Goal: Task Accomplishment & Management: Use online tool/utility

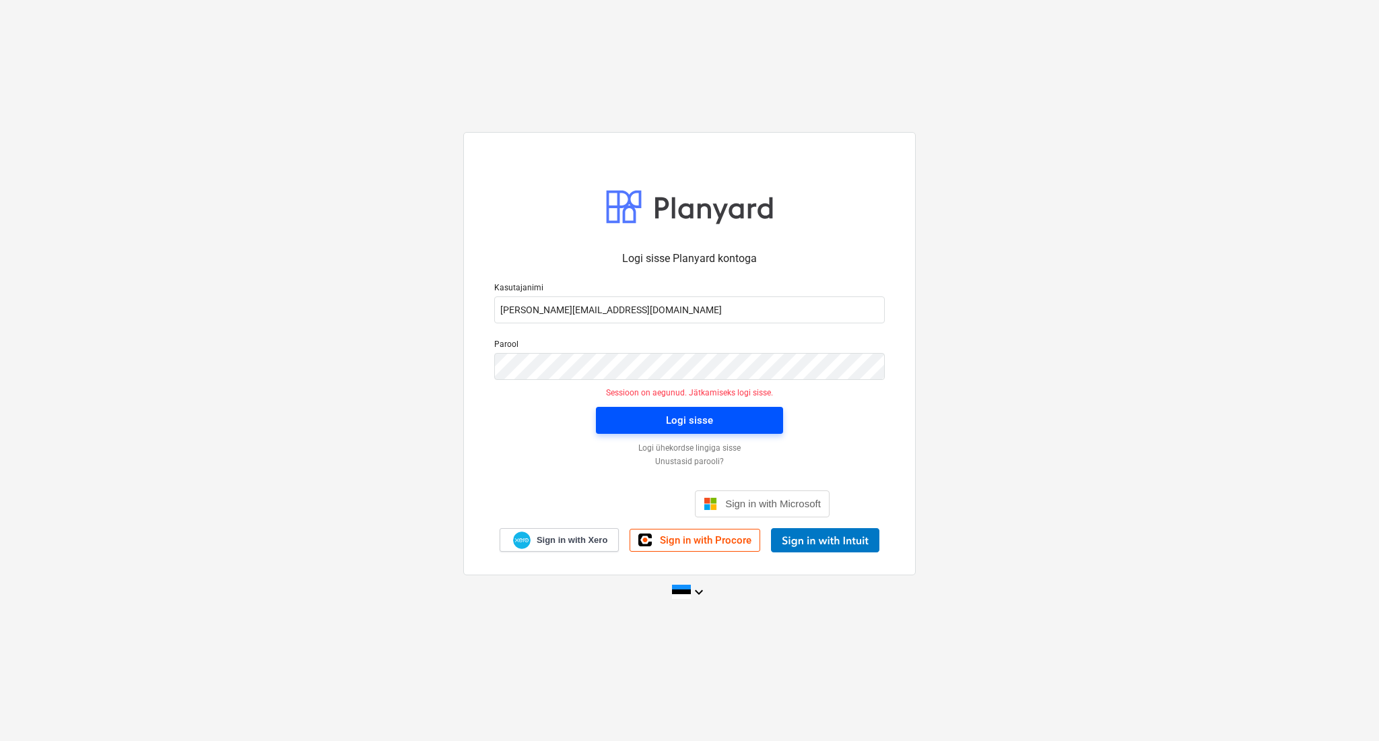
click at [710, 419] on div "Logi sisse" at bounding box center [689, 420] width 47 height 18
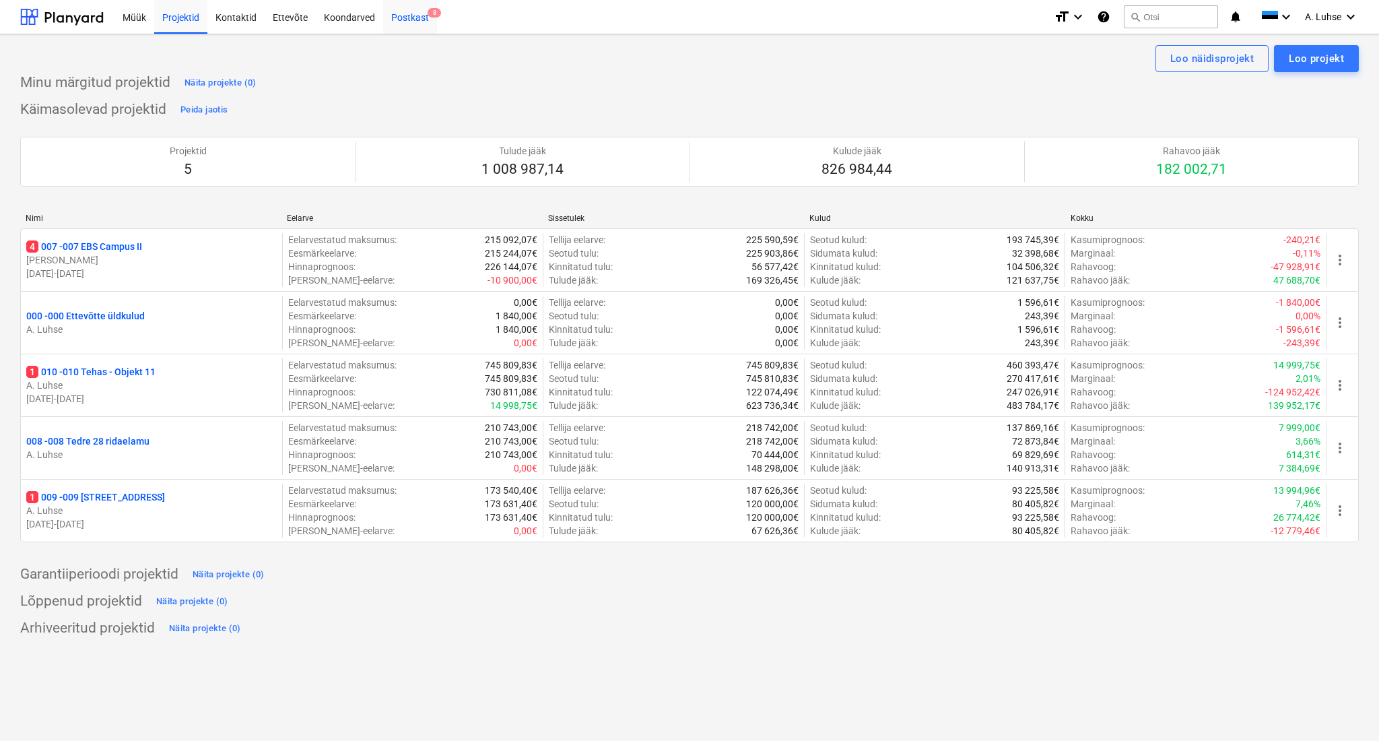
click at [400, 24] on div "Postkast 8" at bounding box center [410, 16] width 54 height 34
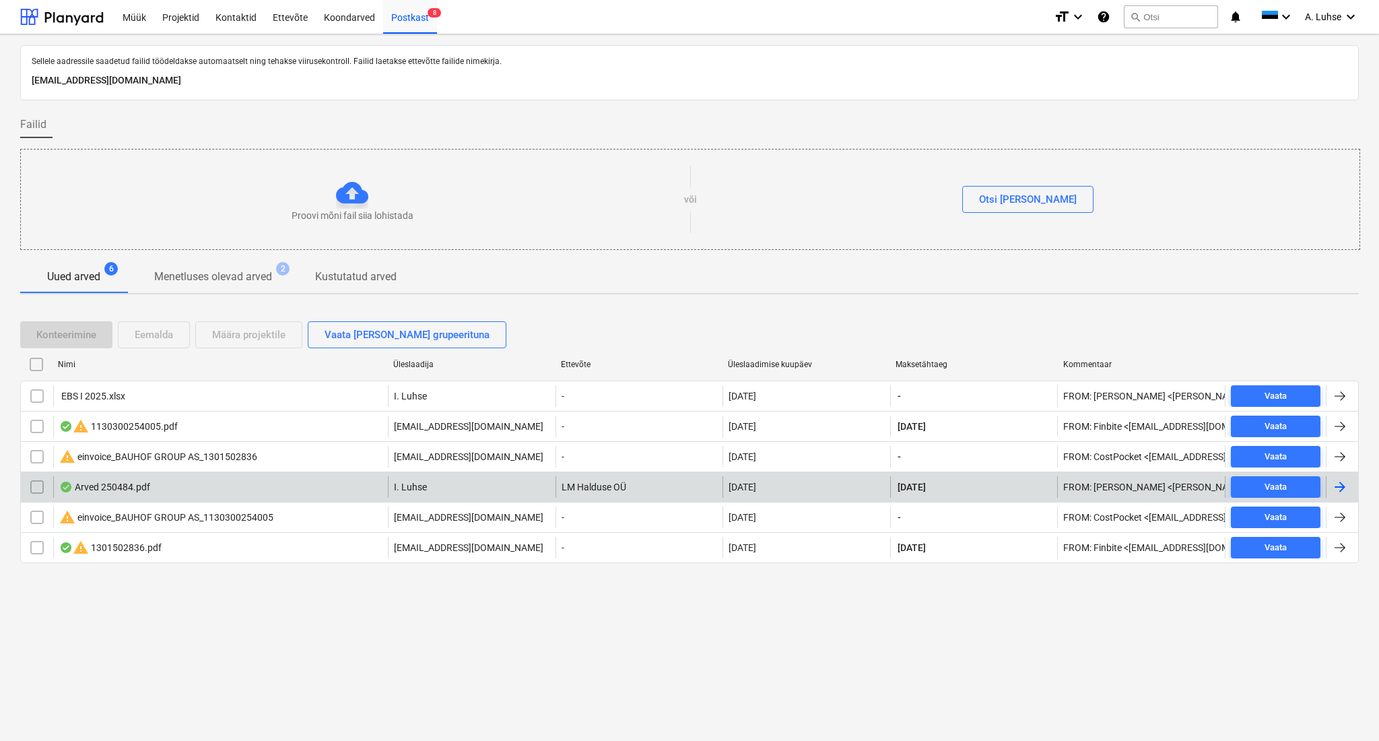
click at [254, 486] on div "Arved 250484.pdf" at bounding box center [220, 487] width 335 height 22
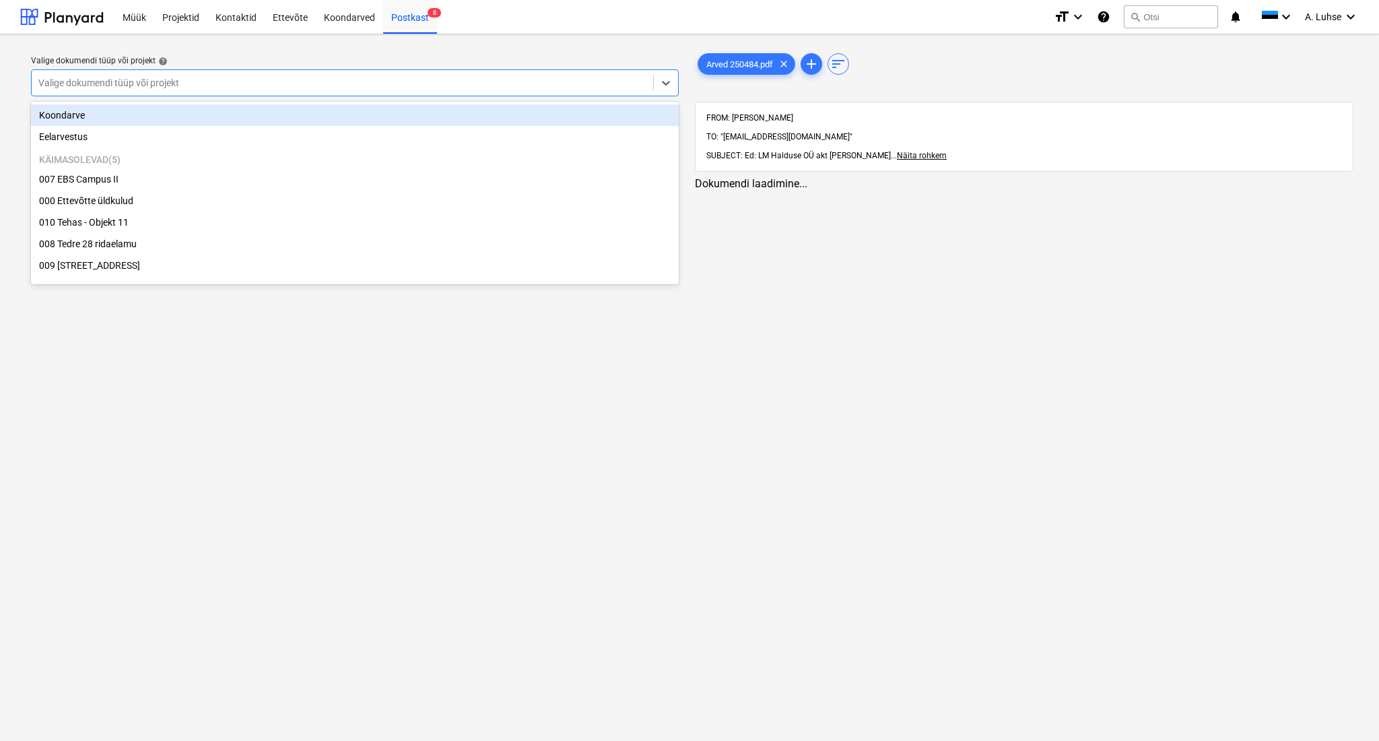
click at [632, 84] on div at bounding box center [342, 82] width 608 height 13
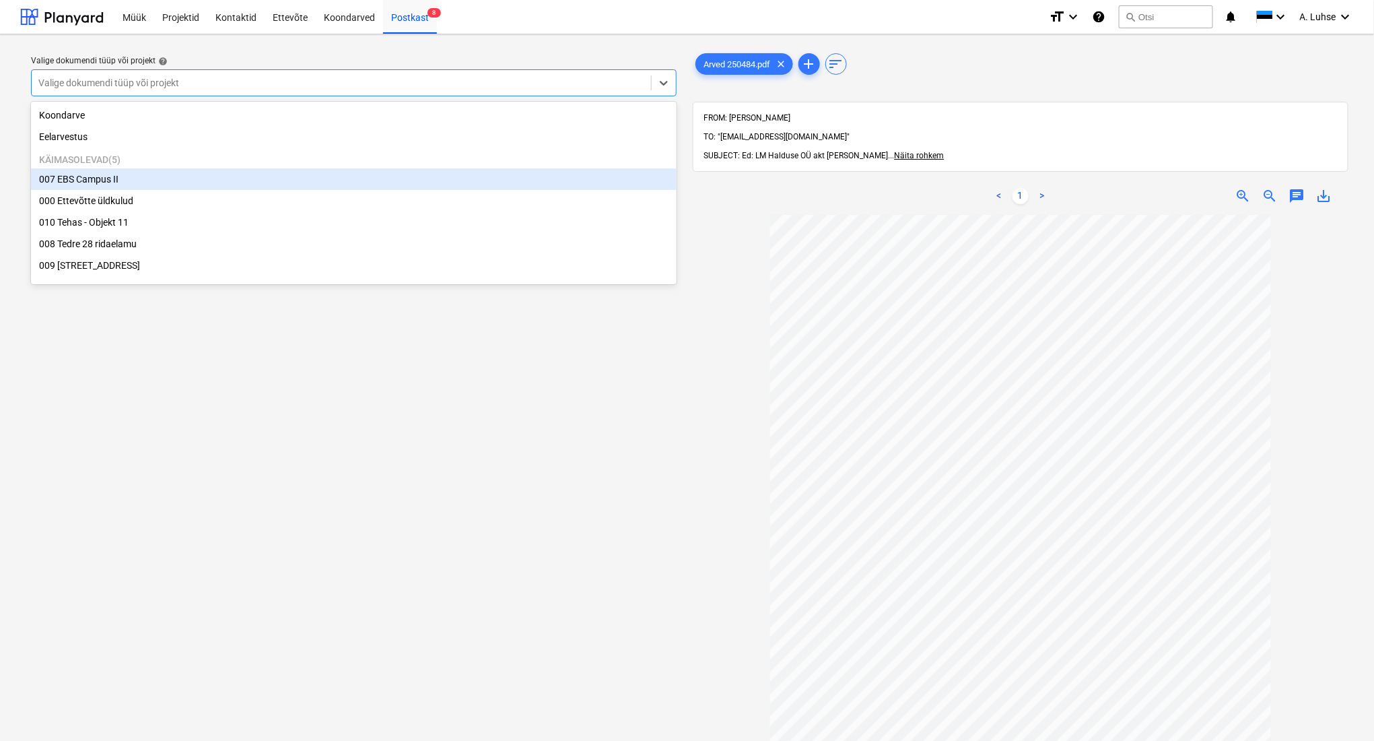
click at [437, 187] on div "007 EBS Campus II" at bounding box center [354, 179] width 646 height 22
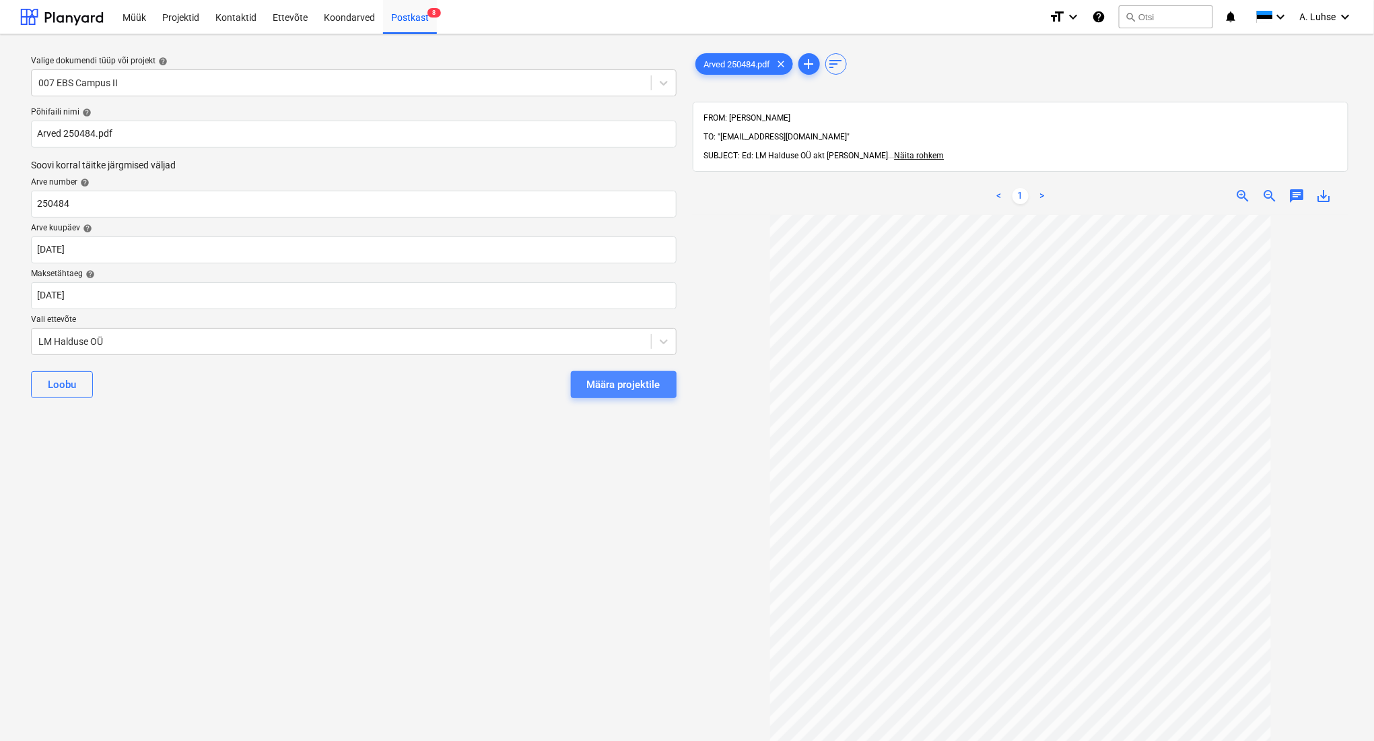
click at [606, 386] on div "Määra projektile" at bounding box center [623, 385] width 73 height 18
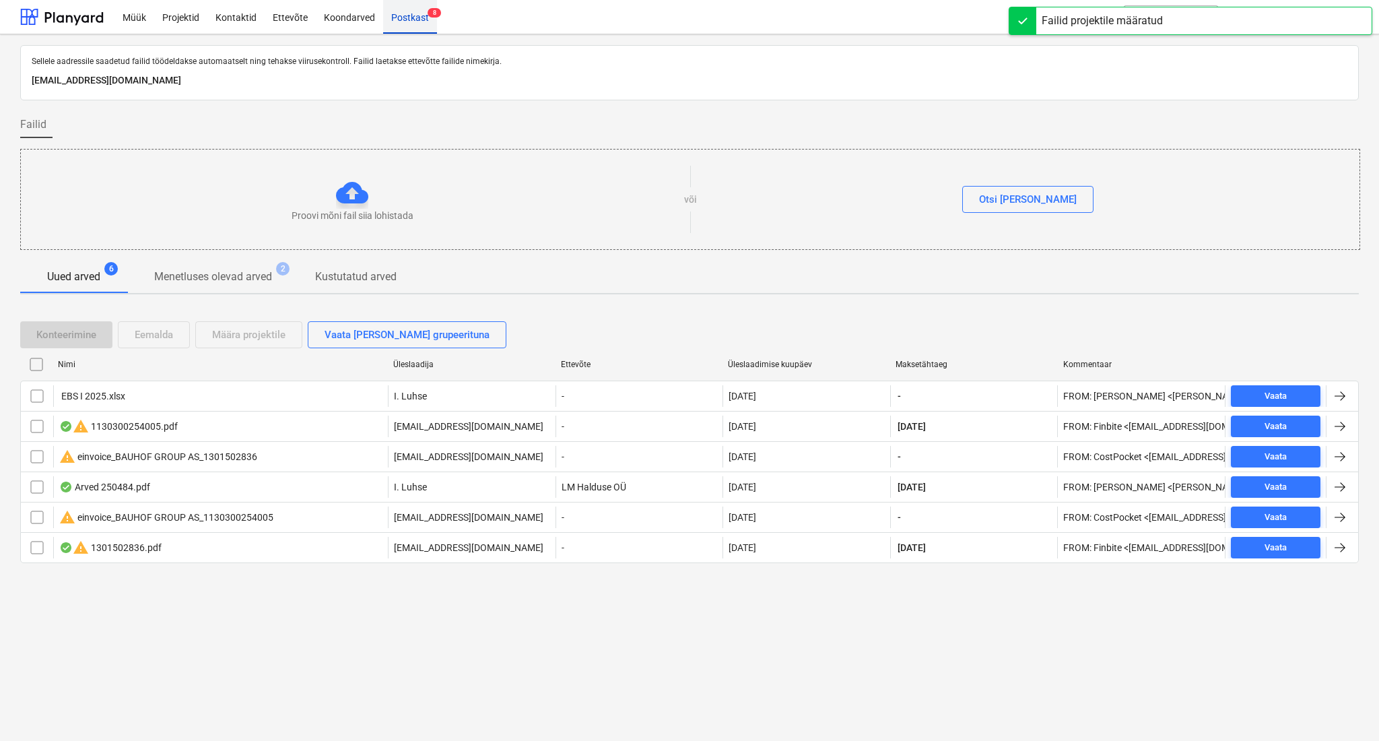
click at [414, 22] on div "Postkast 8" at bounding box center [410, 16] width 54 height 34
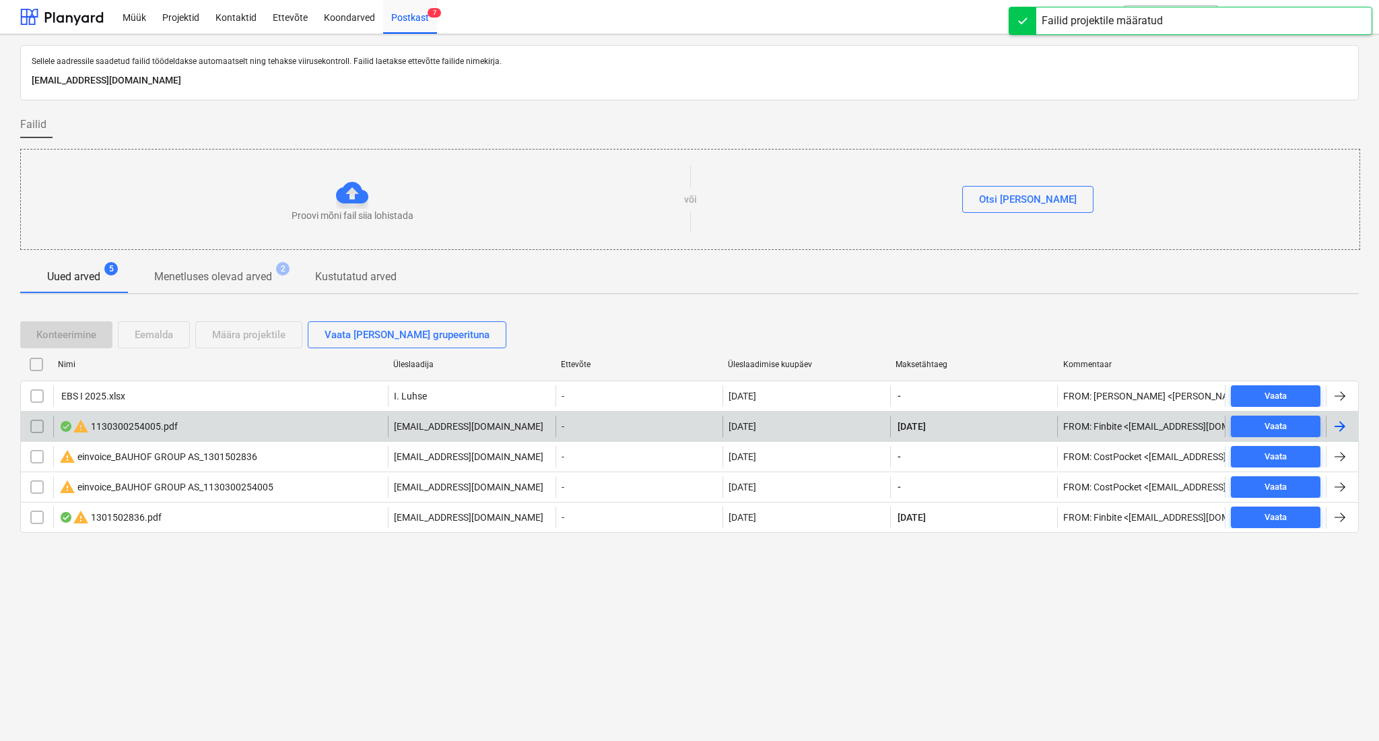
click at [168, 429] on div "warning 1130300254005.pdf" at bounding box center [118, 426] width 119 height 16
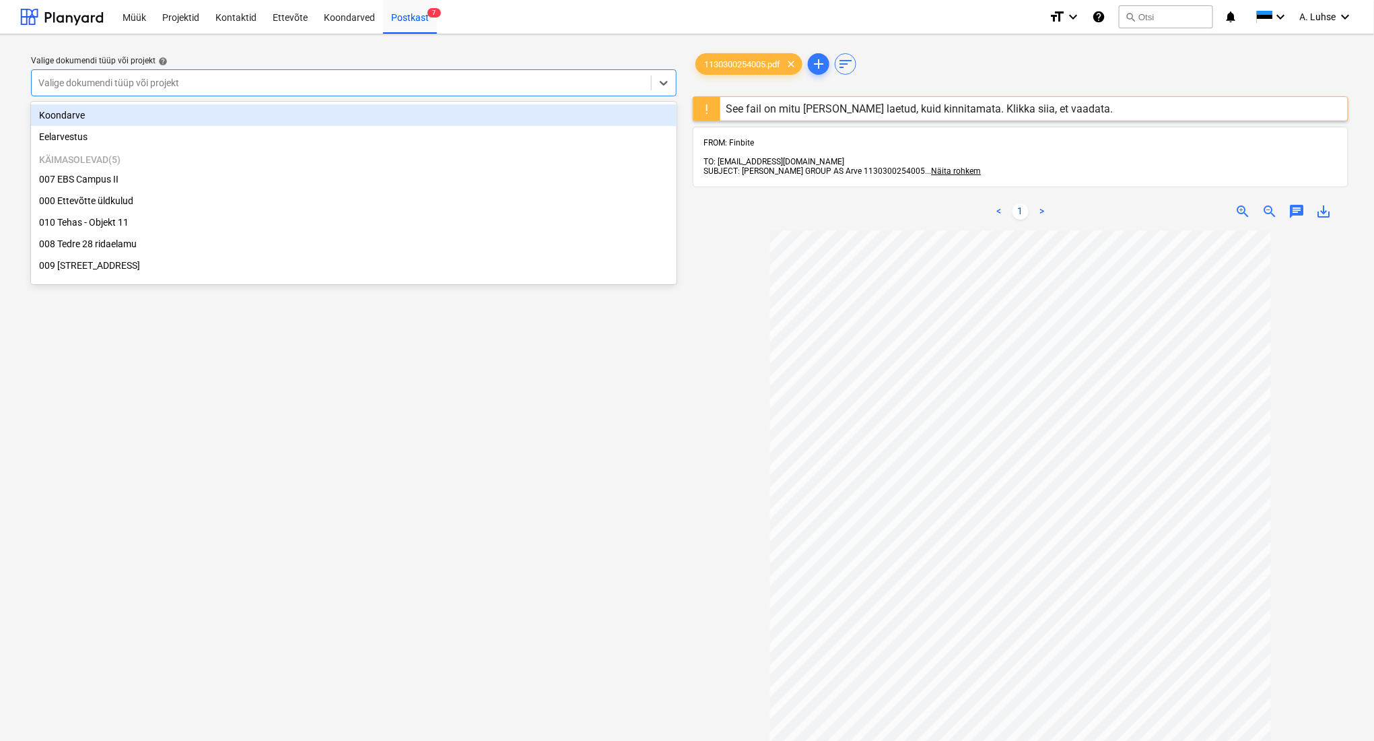
click at [576, 86] on div at bounding box center [341, 82] width 606 height 13
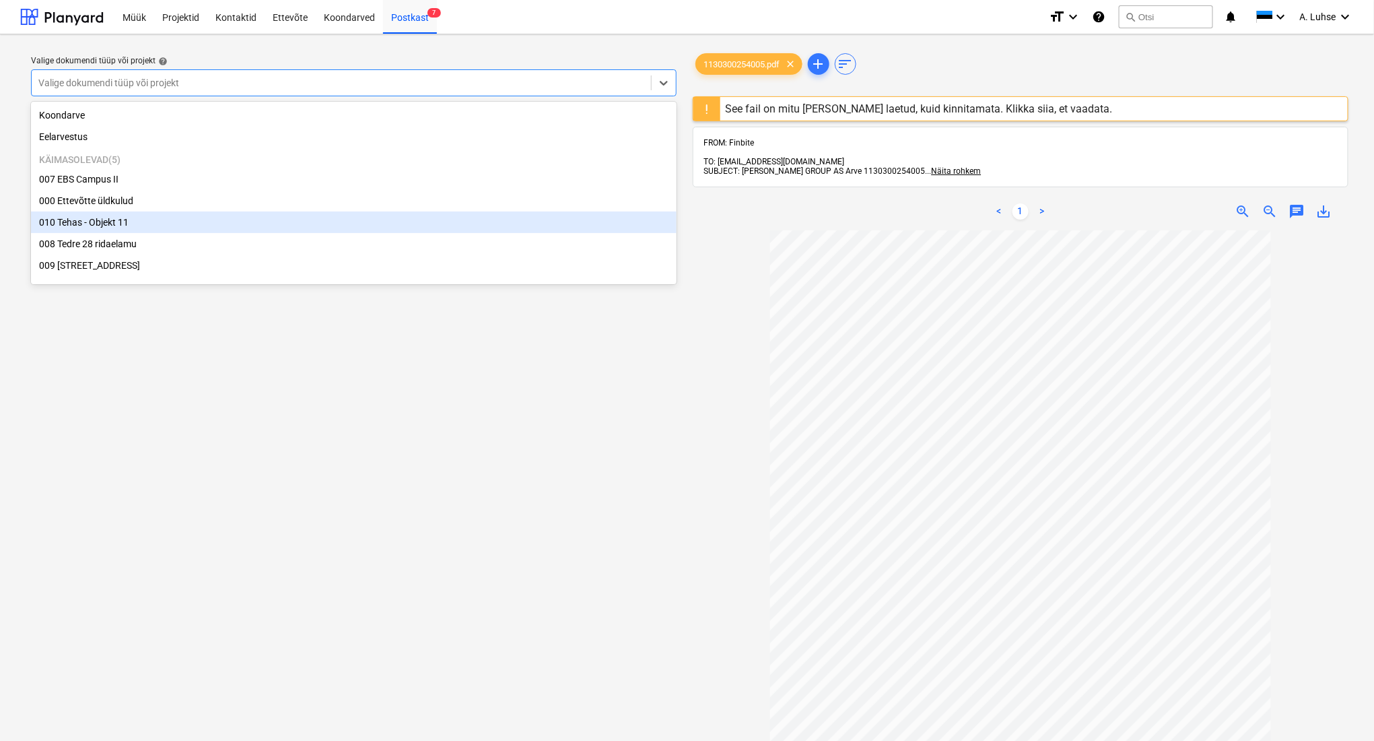
click at [525, 214] on div "010 Tehas - Objekt 11" at bounding box center [354, 222] width 646 height 22
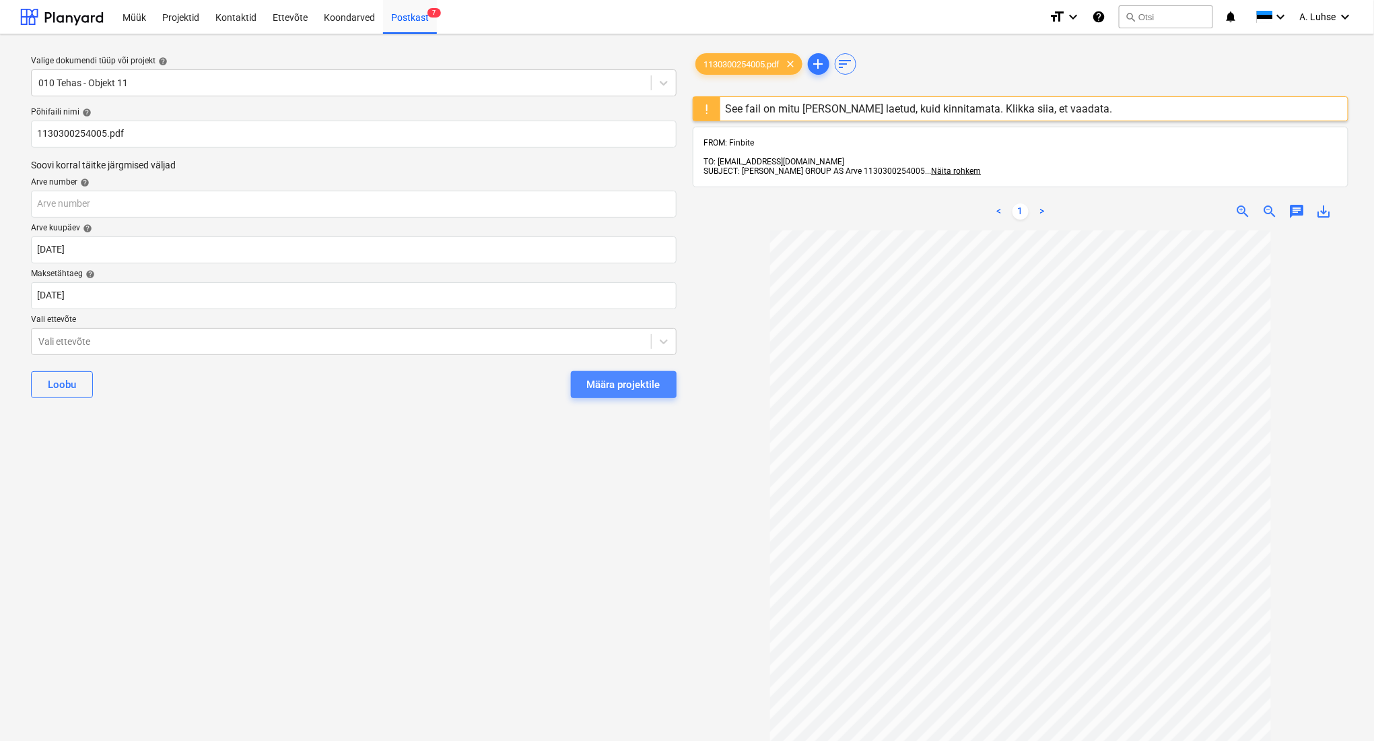
click at [627, 385] on div "Määra projektile" at bounding box center [623, 385] width 73 height 18
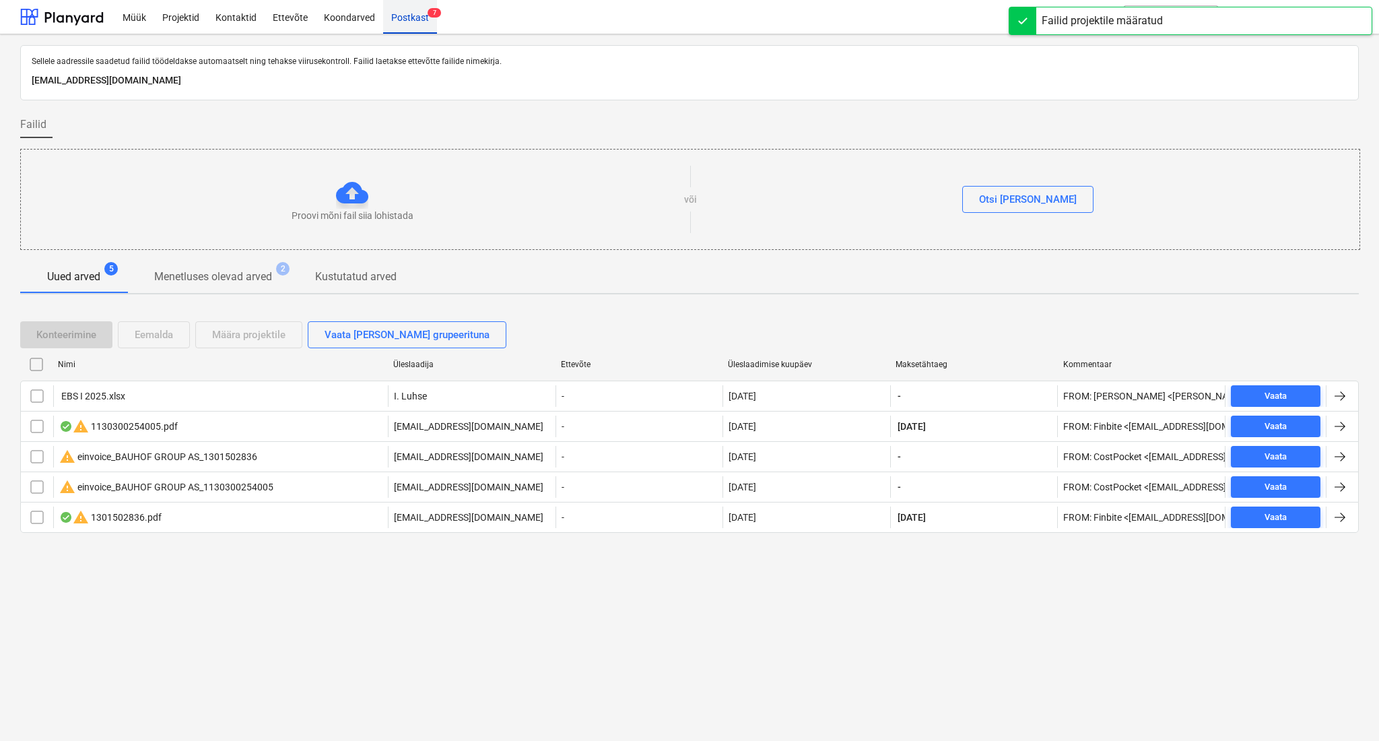
click at [411, 21] on div "Postkast 7" at bounding box center [410, 16] width 54 height 34
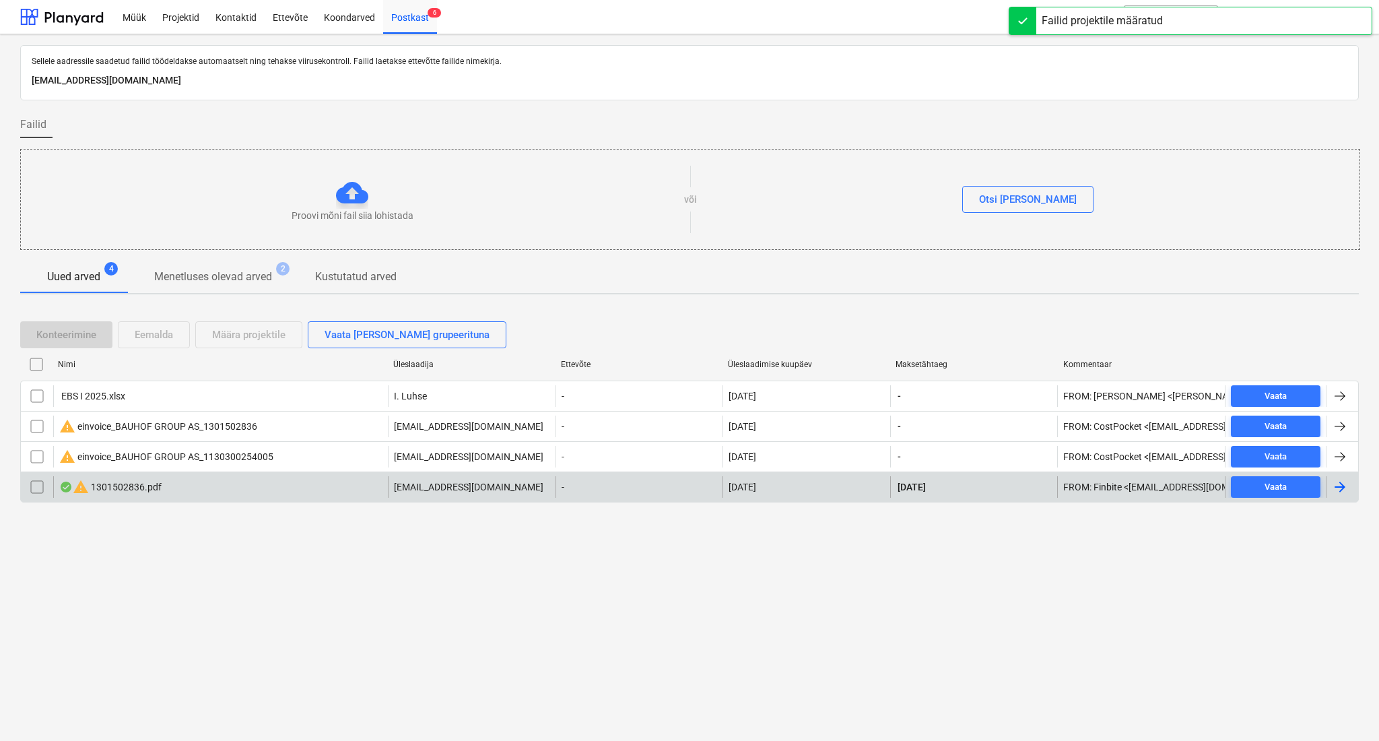
click at [272, 479] on div "warning 1301502836.pdf" at bounding box center [220, 487] width 335 height 22
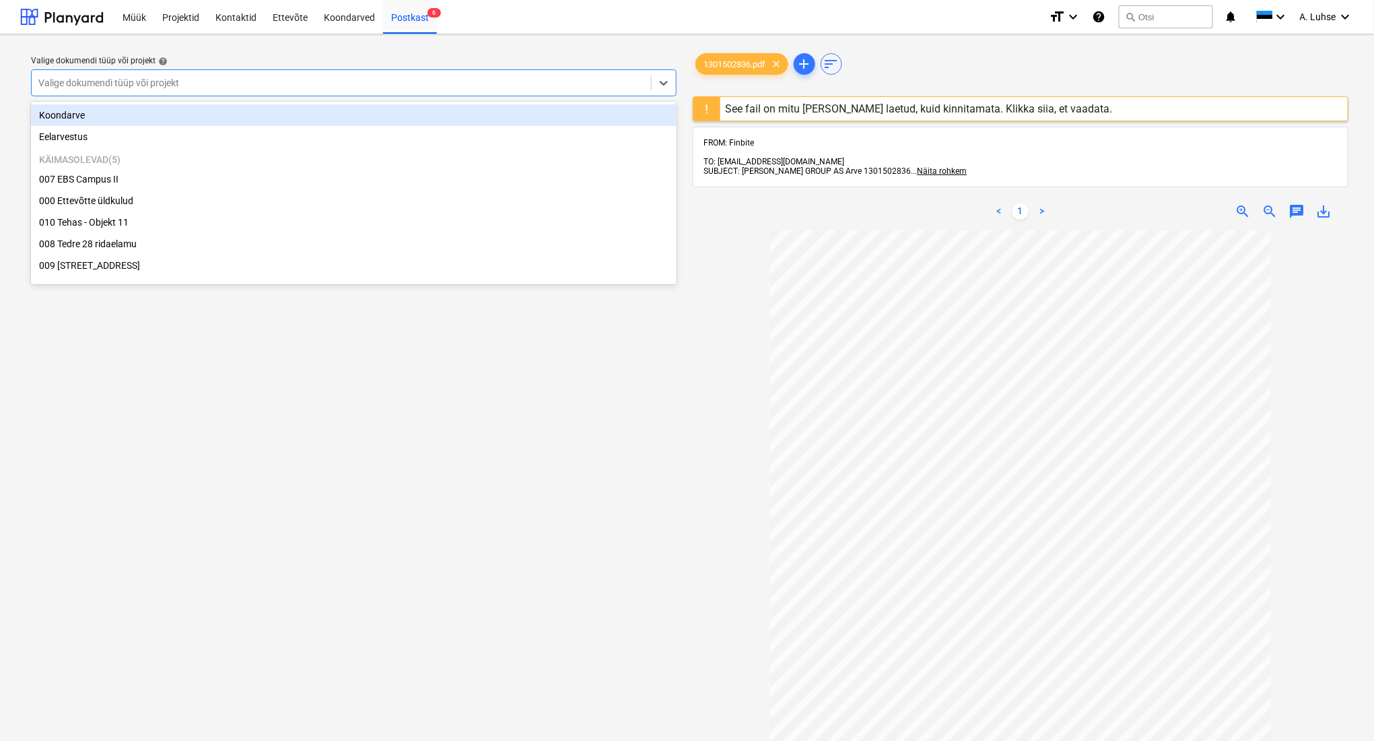
click at [391, 83] on div at bounding box center [341, 82] width 606 height 13
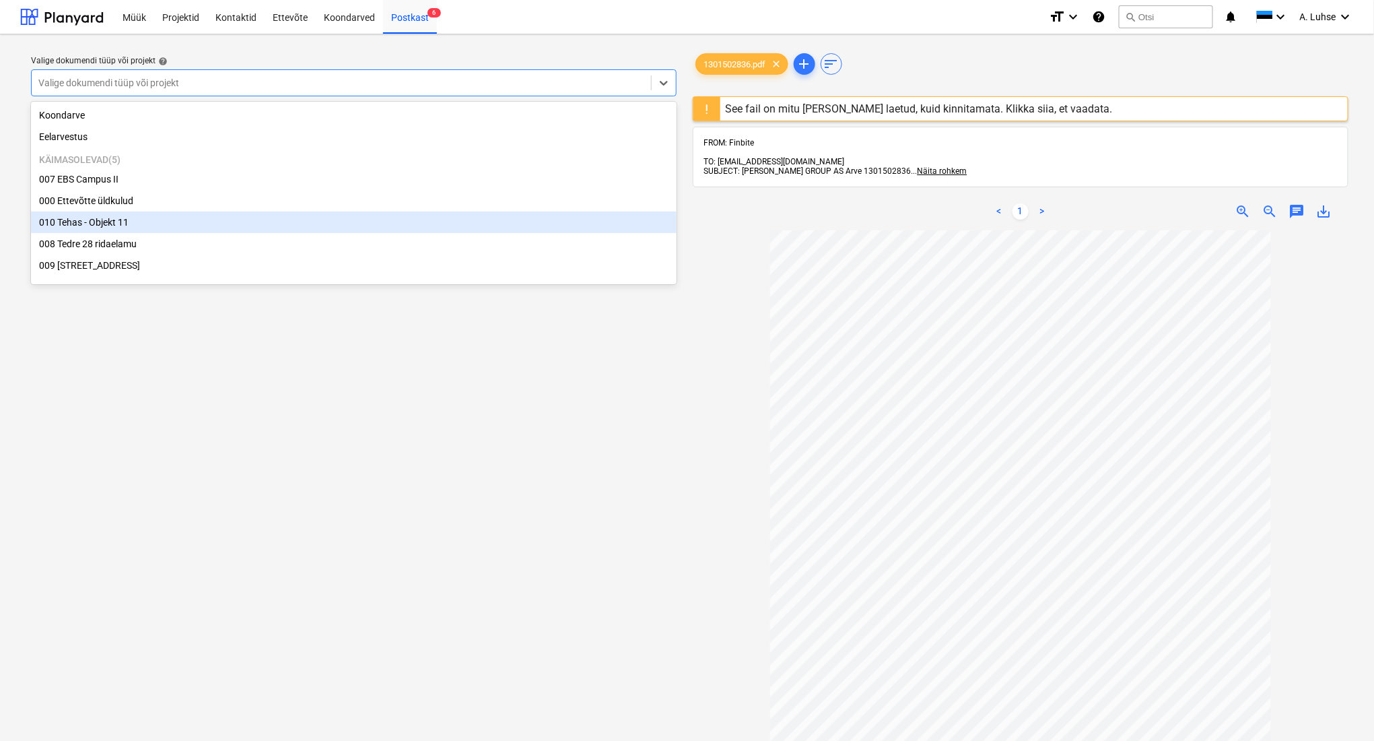
click at [401, 211] on div "010 Tehas - Objekt 11" at bounding box center [354, 222] width 646 height 22
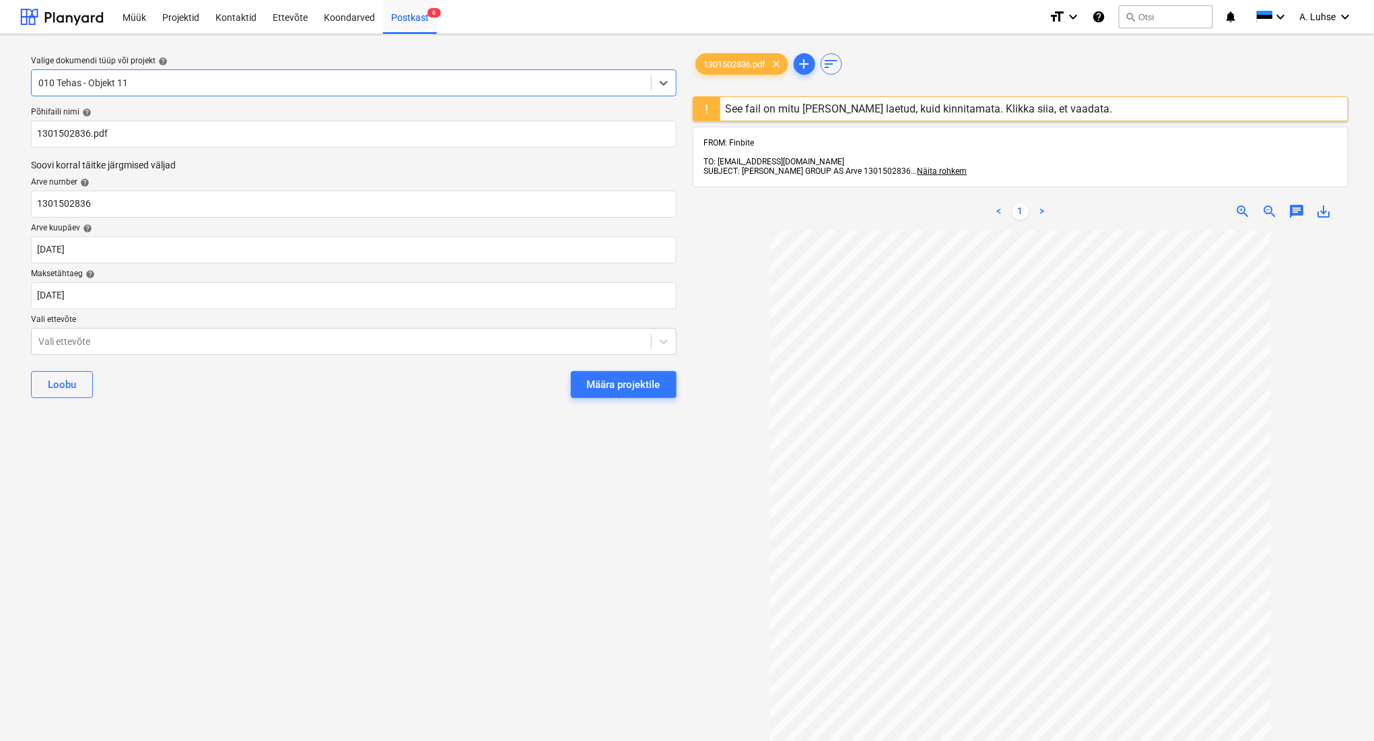
click at [458, 419] on div "Valige dokumendi tüüp või projekt help option 010 Tehas - Objekt 11, selected. …" at bounding box center [353, 491] width 667 height 893
click at [602, 385] on div "Määra projektile" at bounding box center [623, 385] width 73 height 18
